Goal: Information Seeking & Learning: Learn about a topic

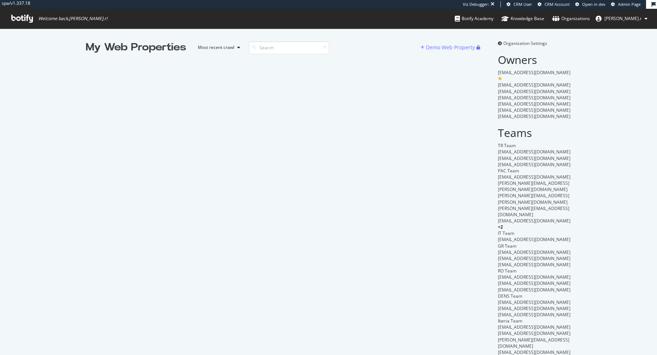
scroll to position [355, 657]
type input "pl"
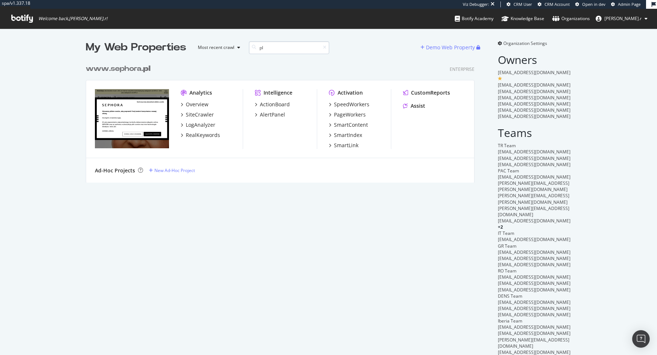
scroll to position [128, 394]
click at [351, 116] on div "PageWorkers" at bounding box center [350, 114] width 32 height 7
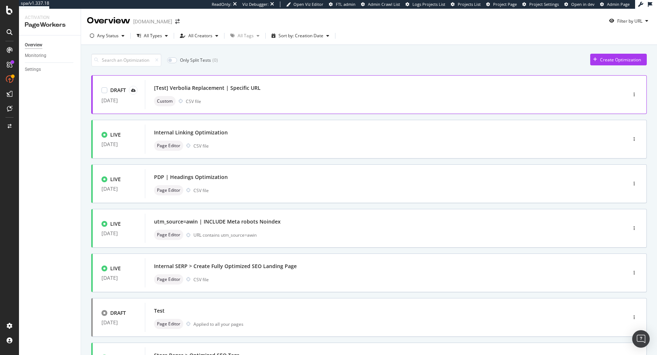
click at [301, 88] on div "[Test] Verbolia Replacement | Specific URL" at bounding box center [374, 88] width 441 height 10
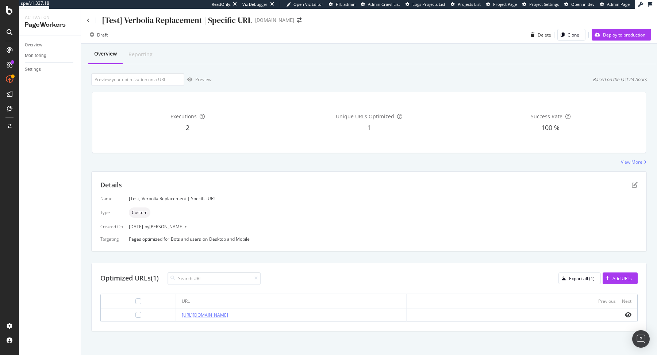
click at [228, 313] on link "[URL][DOMAIN_NAME]" at bounding box center [205, 315] width 46 height 6
click at [628, 315] on icon "eye" at bounding box center [628, 315] width 7 height 6
click at [635, 181] on div "Details" at bounding box center [368, 184] width 537 height 9
click at [635, 186] on icon "pen-to-square" at bounding box center [635, 185] width 6 height 6
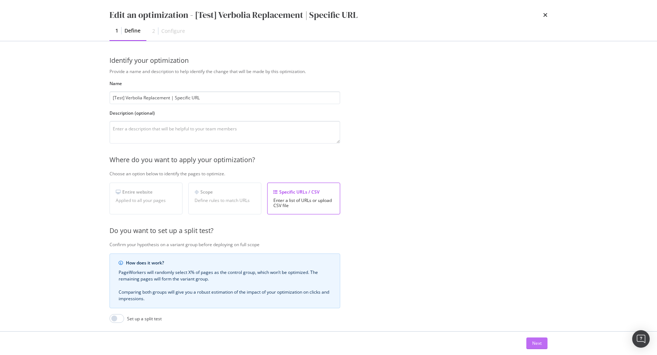
click at [542, 339] on button "Next" at bounding box center [536, 343] width 21 height 12
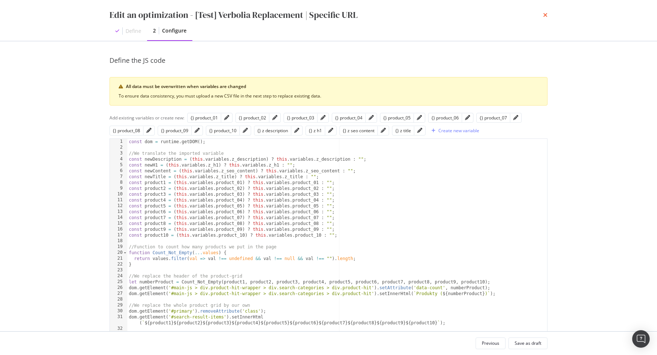
click at [546, 16] on icon "times" at bounding box center [545, 15] width 4 height 6
